Goal: Find specific page/section: Find specific page/section

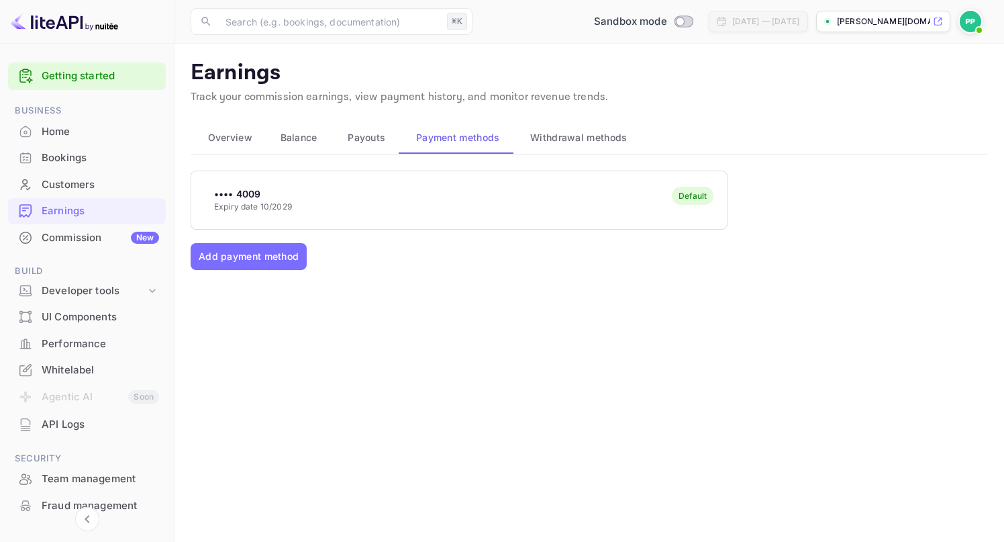
click at [85, 234] on div "Commission New" at bounding box center [101, 237] width 118 height 15
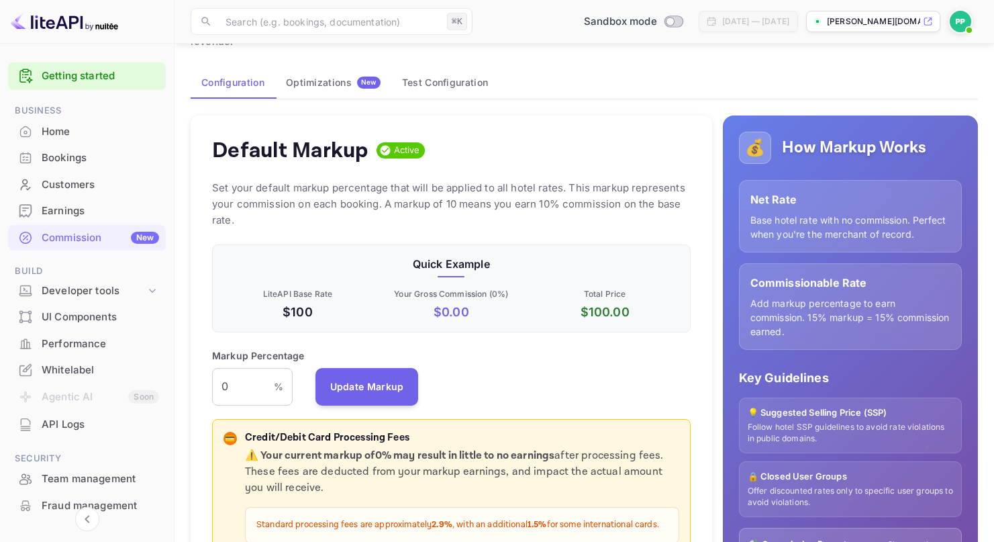
scroll to position [141, 0]
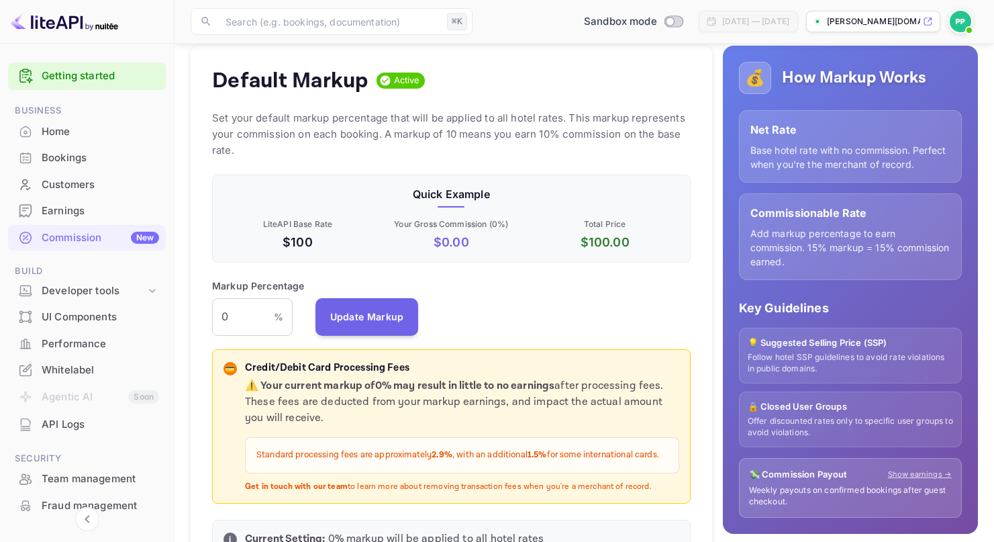
drag, startPoint x: 281, startPoint y: 457, endPoint x: 673, endPoint y: 458, distance: 391.5
click at [673, 458] on div "Standard processing fees are approximately 2.9% , with an additional 1.5% for s…" at bounding box center [462, 455] width 434 height 36
copy p "Standard processing fees are approximately 2.9% , with an additional 1.5% for s…"
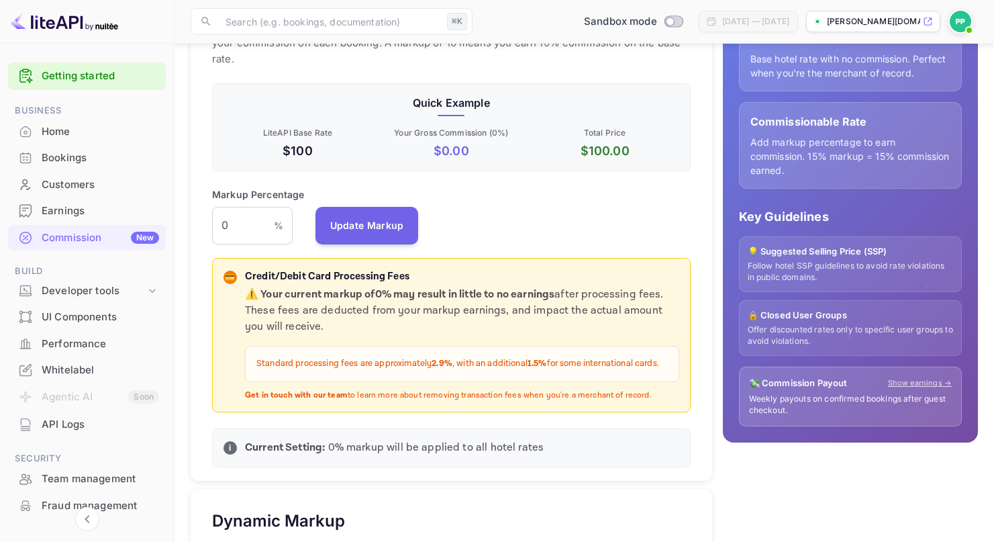
scroll to position [233, 0]
click at [591, 395] on p "Get in touch with our team to learn more about removing transaction fees when y…" at bounding box center [462, 394] width 434 height 11
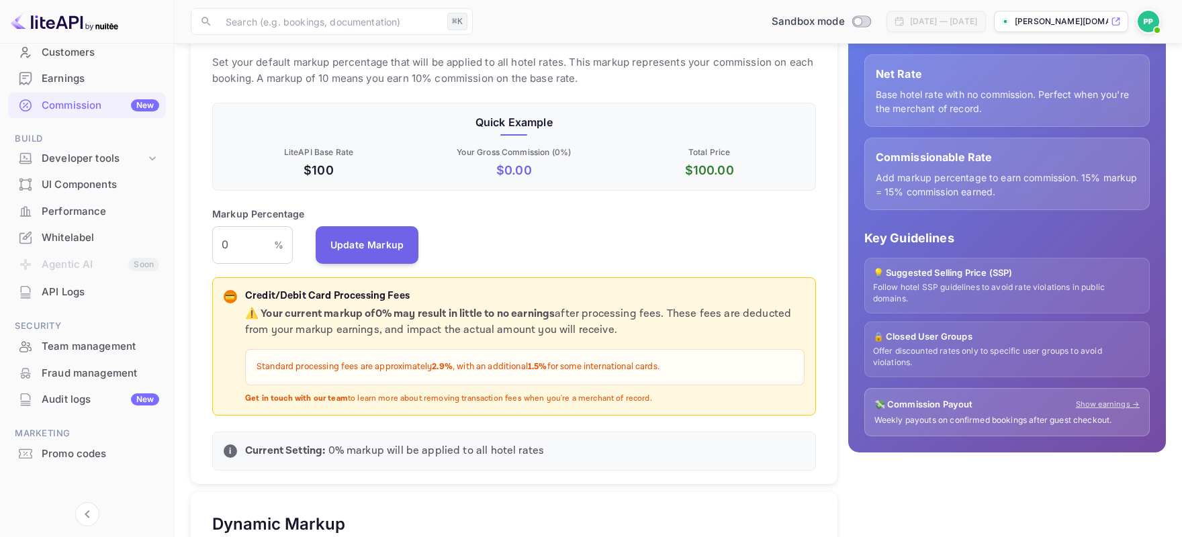
scroll to position [179, 0]
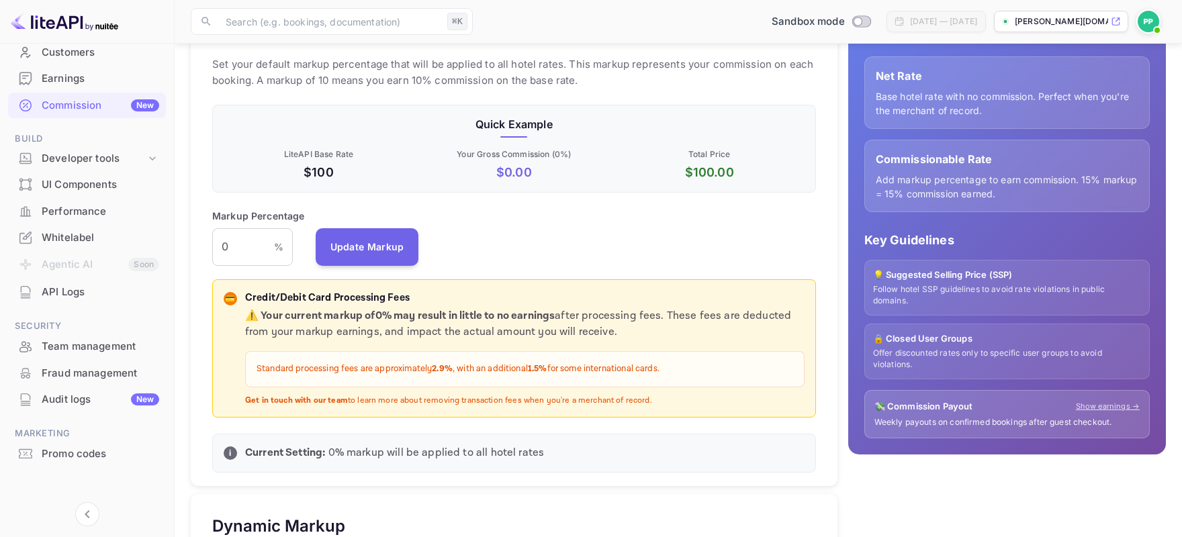
drag, startPoint x: 261, startPoint y: 367, endPoint x: 672, endPoint y: 370, distance: 411.6
click at [672, 370] on p "Standard processing fees are approximately 2.9% , with an additional 1.5% for s…" at bounding box center [524, 369] width 536 height 13
copy p "Standard processing fees are approximately 2.9% , with an additional 1.5% for s…"
